Goal: Check status: Check status

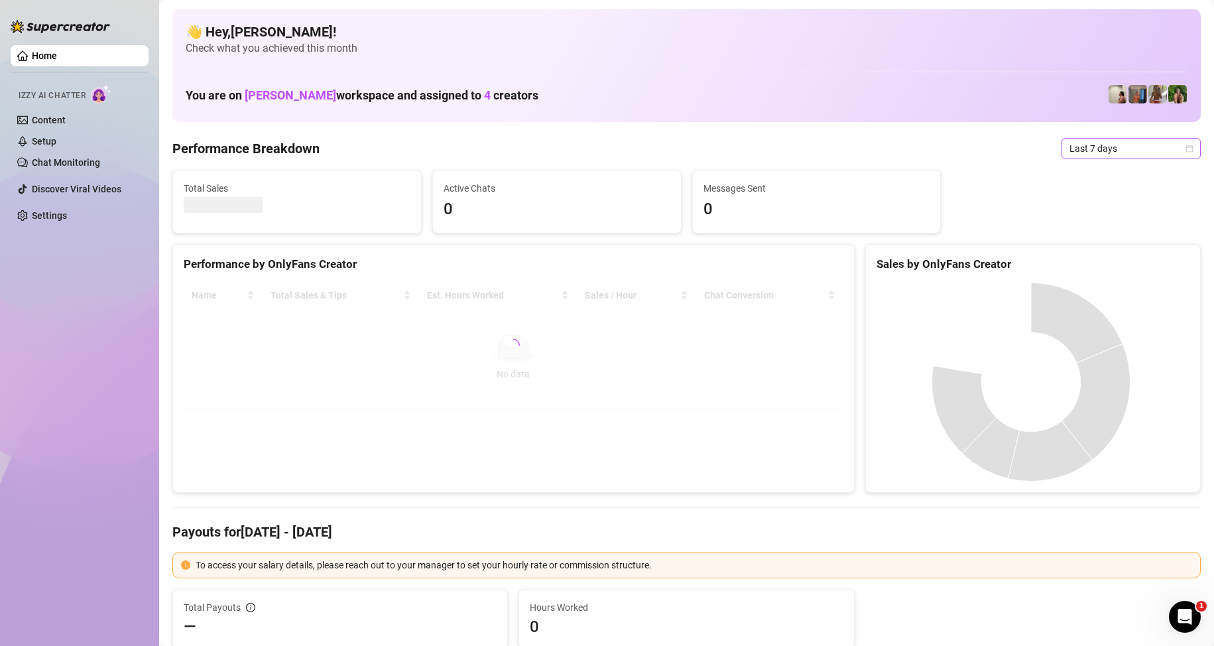
click at [1102, 154] on span "Last 7 days" at bounding box center [1130, 149] width 123 height 20
click at [1098, 260] on div "Custom date" at bounding box center [1120, 260] width 118 height 15
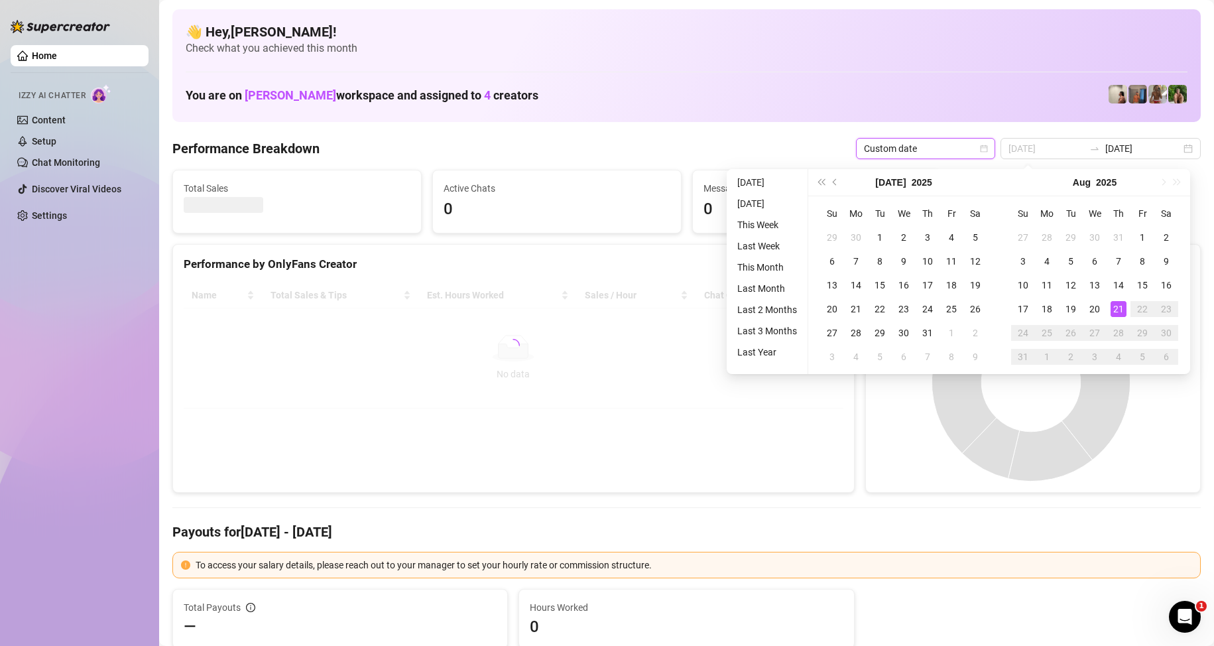
type input "[DATE]"
click at [1120, 309] on div "21" at bounding box center [1118, 309] width 16 height 16
click at [1121, 309] on div "21" at bounding box center [1118, 309] width 16 height 16
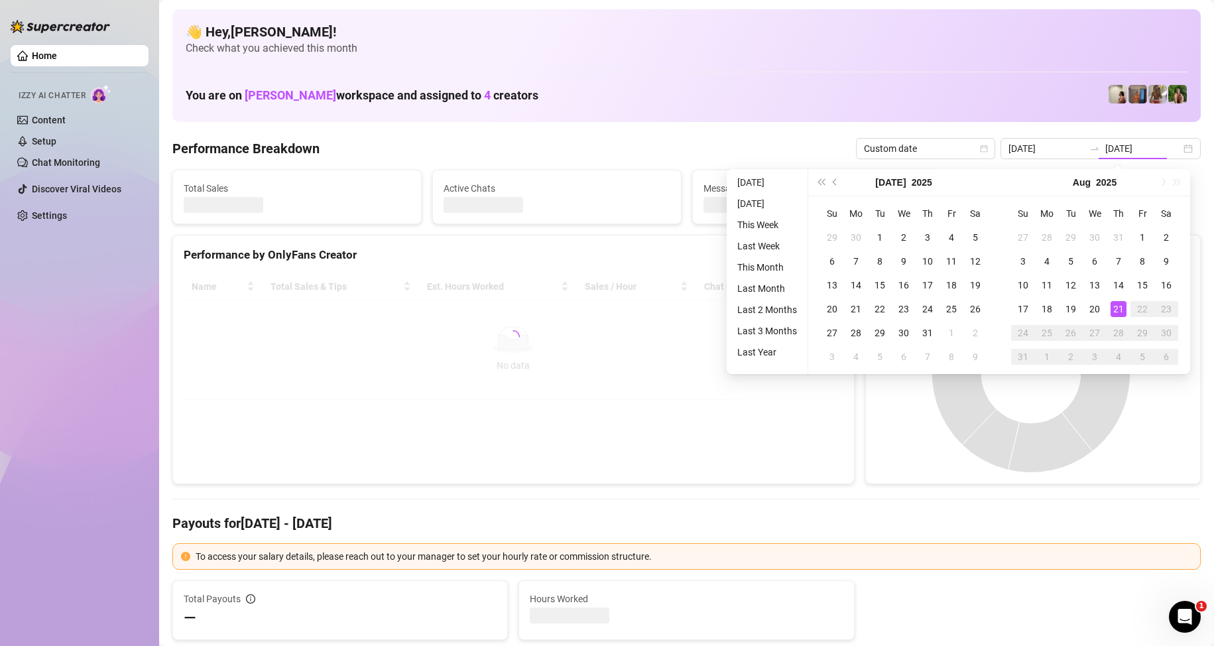
type input "[DATE]"
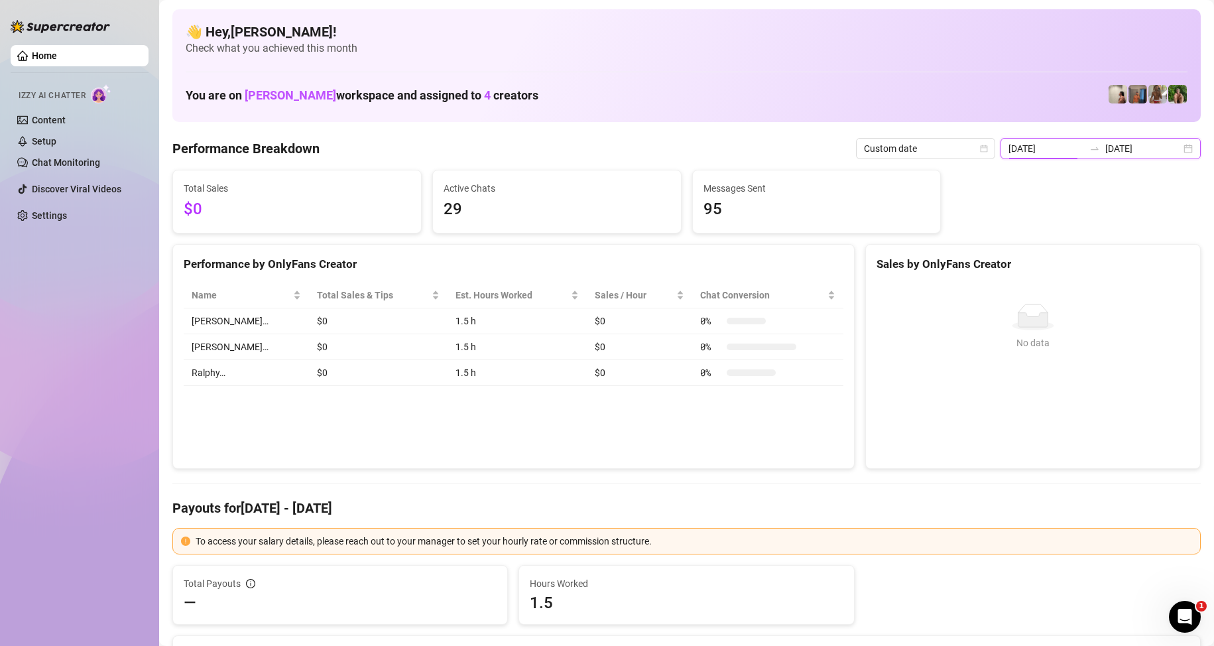
click at [1049, 149] on input "[DATE]" at bounding box center [1046, 148] width 76 height 15
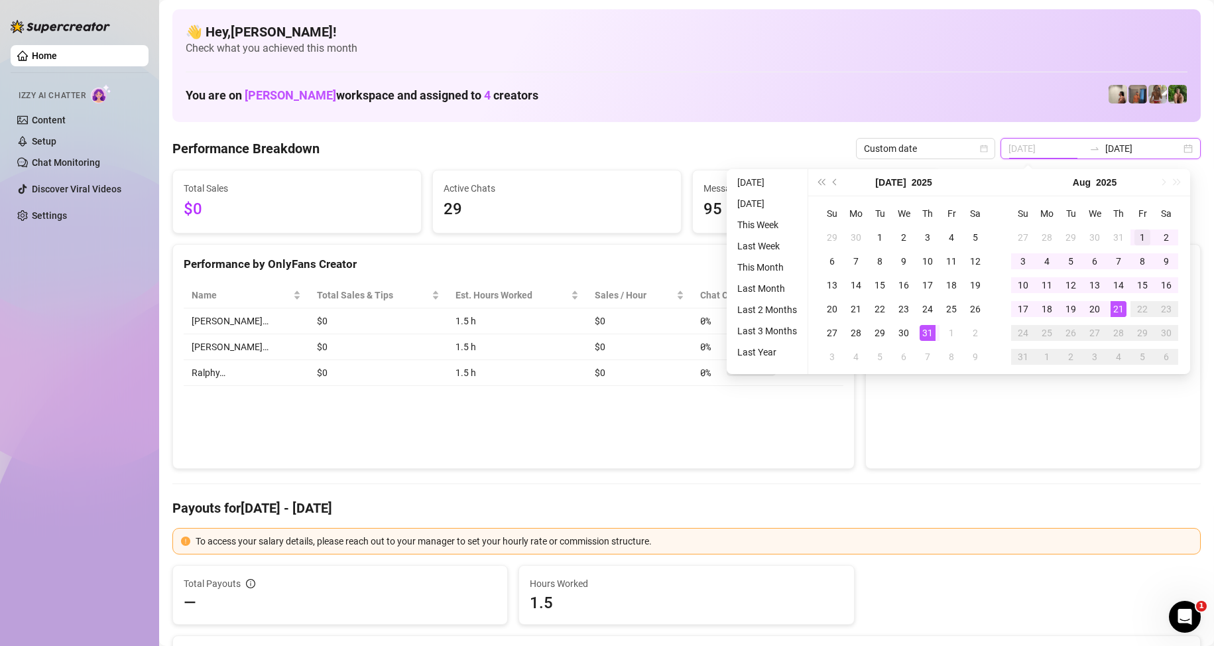
type input "[DATE]"
click at [1146, 235] on div "1" at bounding box center [1142, 237] width 16 height 16
type input "[DATE]"
click at [1116, 304] on div "21" at bounding box center [1118, 309] width 16 height 16
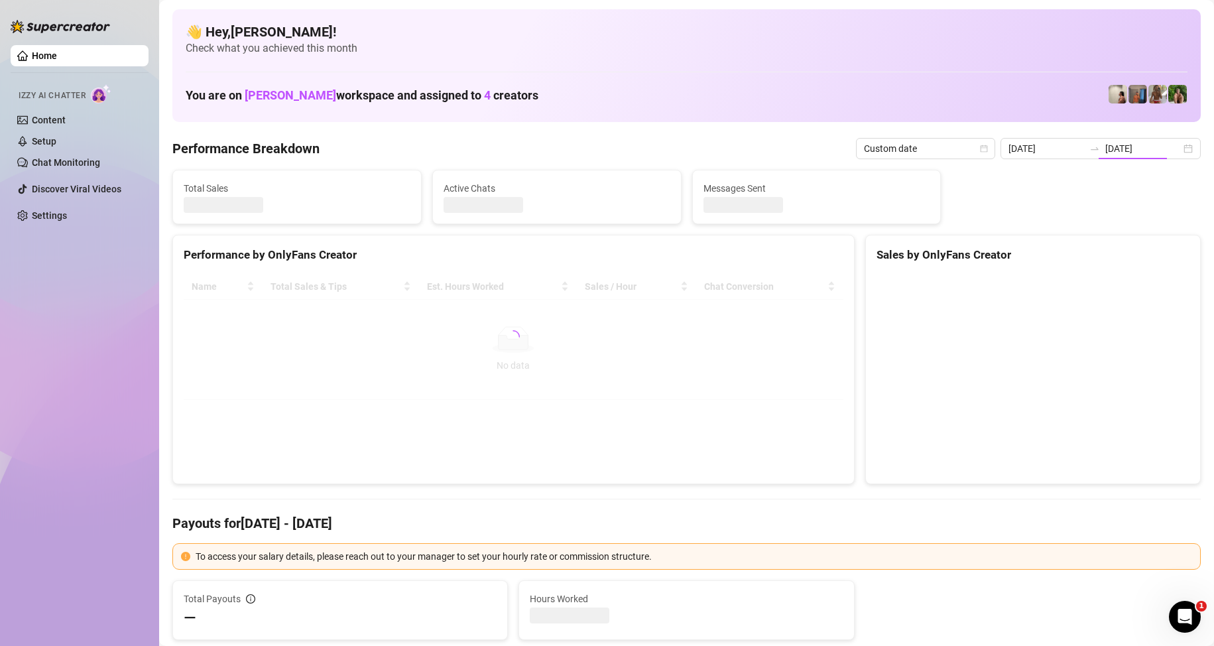
type input "[DATE]"
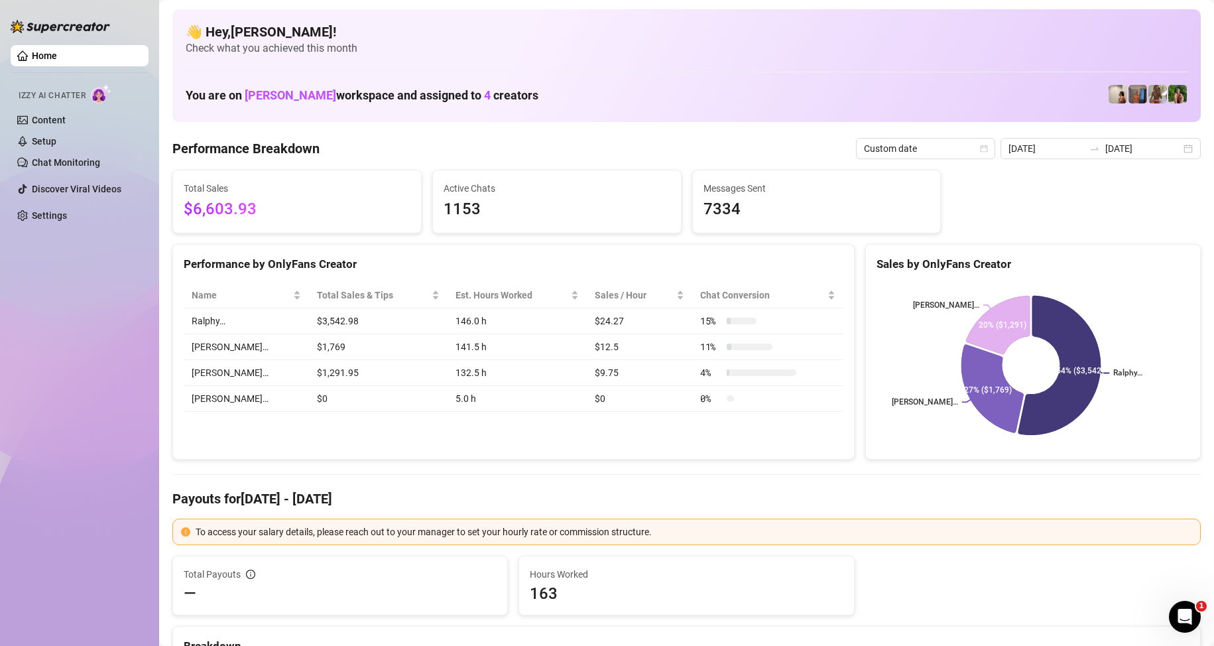
click at [388, 453] on div "Performance by OnlyFans Creator Name Total Sales & Tips Est. Hours Worked Sales…" at bounding box center [513, 352] width 682 height 216
